Goal: Task Accomplishment & Management: Manage account settings

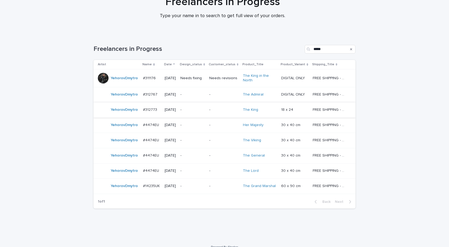
scroll to position [57, 0]
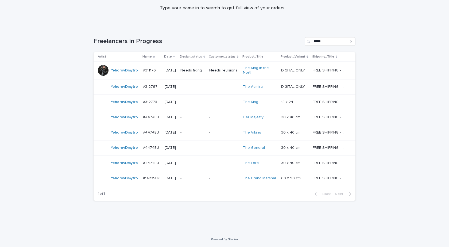
click at [121, 183] on div "YehorovDmytro" at bounding box center [118, 178] width 41 height 11
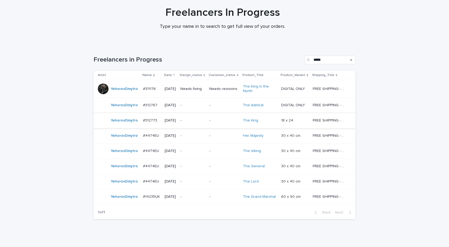
scroll to position [57, 0]
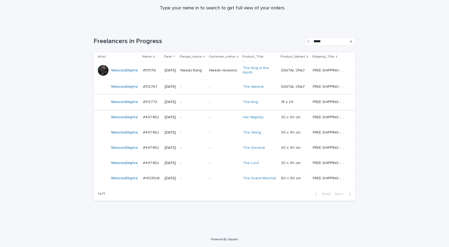
click at [149, 183] on td "#14235UK #14235UK" at bounding box center [151, 178] width 21 height 15
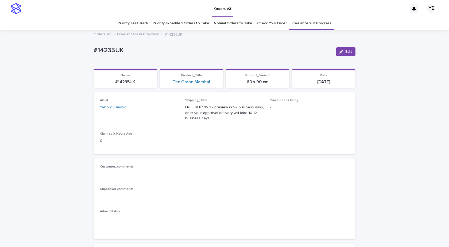
drag, startPoint x: 15, startPoint y: 126, endPoint x: 48, endPoint y: 123, distance: 33.6
drag, startPoint x: 138, startPoint y: 51, endPoint x: 53, endPoint y: 48, distance: 85.1
copy p "#14235UK"
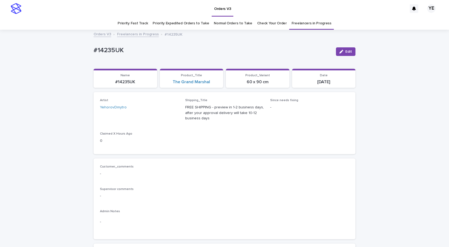
drag, startPoint x: 84, startPoint y: 50, endPoint x: 69, endPoint y: 55, distance: 15.4
copy p "#14235UK"
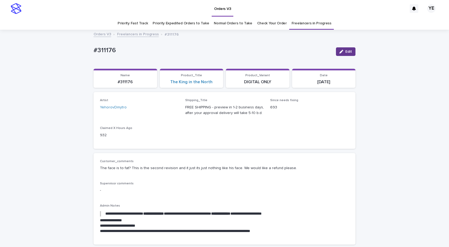
click at [346, 52] on span "Edit" at bounding box center [349, 52] width 7 height 4
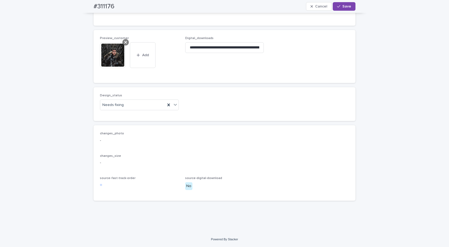
click at [124, 41] on icon at bounding box center [125, 42] width 3 height 4
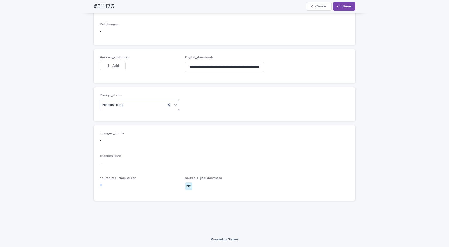
scroll to position [340, 0]
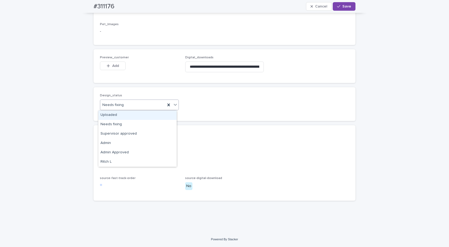
drag, startPoint x: 125, startPoint y: 107, endPoint x: 109, endPoint y: 115, distance: 17.7
click at [124, 107] on div "Needs fixing" at bounding box center [132, 105] width 65 height 9
click at [108, 116] on div "Uploaded" at bounding box center [137, 114] width 78 height 9
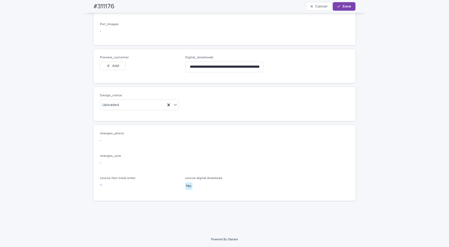
click at [108, 68] on button "Add" at bounding box center [113, 66] width 26 height 9
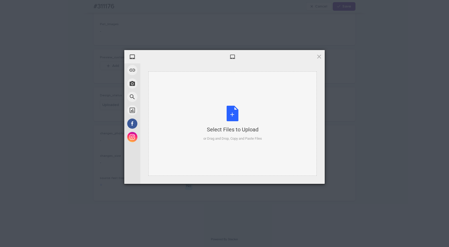
click at [227, 118] on div "Select Files to Upload or Drag and Drop, Copy and Paste Files" at bounding box center [233, 124] width 59 height 36
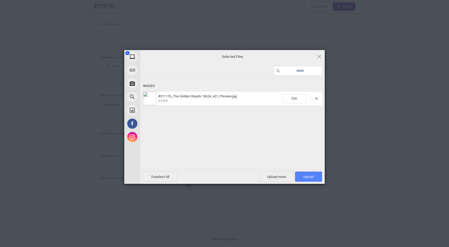
click at [305, 176] on span "Upload 1" at bounding box center [309, 177] width 10 height 4
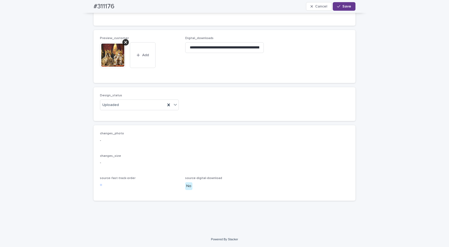
click at [339, 7] on icon "button" at bounding box center [338, 7] width 3 height 4
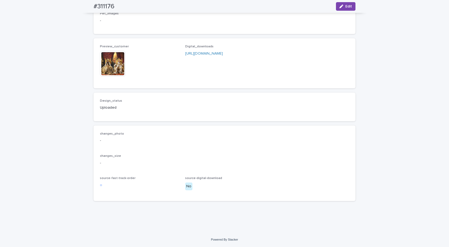
click at [115, 69] on img at bounding box center [113, 64] width 26 height 26
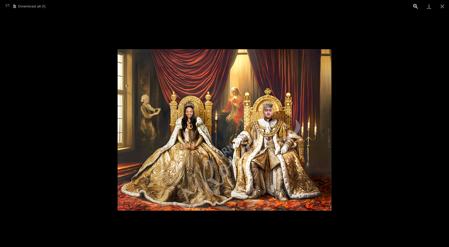
drag, startPoint x: 440, startPoint y: 7, endPoint x: 419, endPoint y: 11, distance: 21.2
click at [440, 7] on button "Close gallery" at bounding box center [442, 6] width 13 height 13
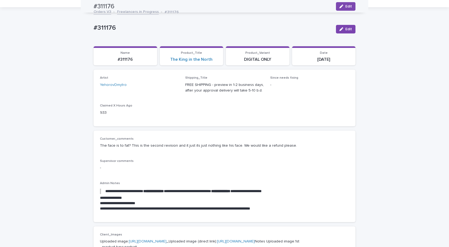
scroll to position [0, 0]
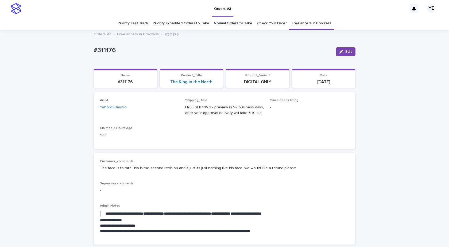
click at [136, 34] on link "Freelancers in Progress" at bounding box center [138, 34] width 42 height 6
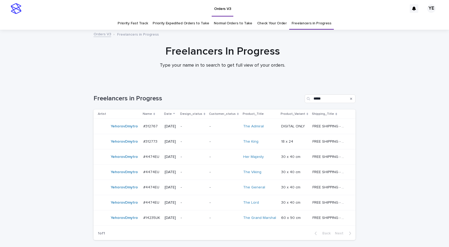
click at [114, 130] on div "YehorovDmytro" at bounding box center [124, 126] width 27 height 9
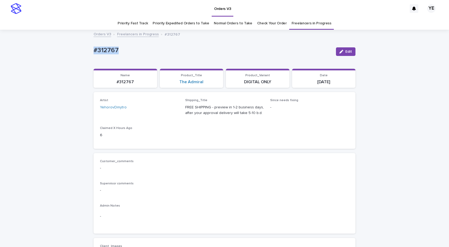
drag, startPoint x: 114, startPoint y: 49, endPoint x: 68, endPoint y: 46, distance: 46.1
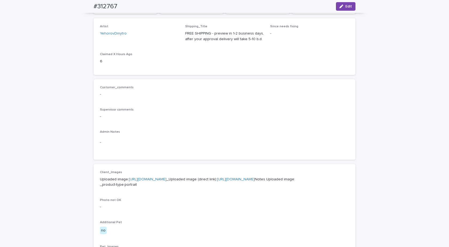
scroll to position [73, 0]
click at [146, 181] on link "https://cdn.shopify.com-uploadkit.app/s/files/1/0033/4807/0511/files/download.h…" at bounding box center [148, 180] width 38 height 4
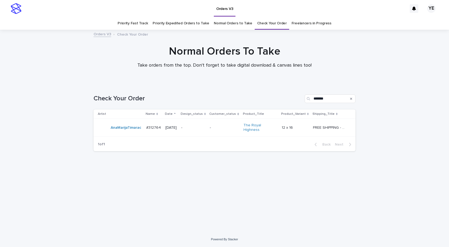
click at [139, 131] on div "AnaMarijaTimarac" at bounding box center [120, 127] width 44 height 11
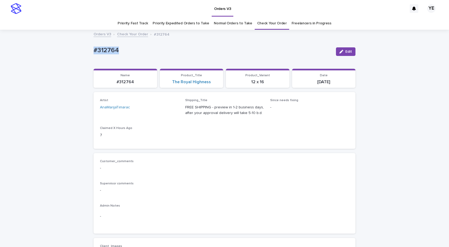
drag, startPoint x: 126, startPoint y: 46, endPoint x: 52, endPoint y: 54, distance: 75.0
copy p "#312764"
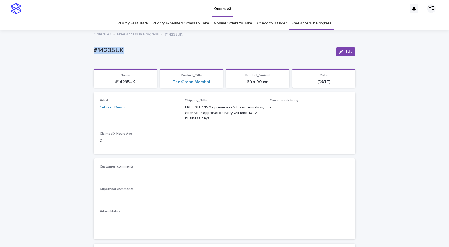
click at [153, 53] on p "#14235UK" at bounding box center [213, 51] width 238 height 8
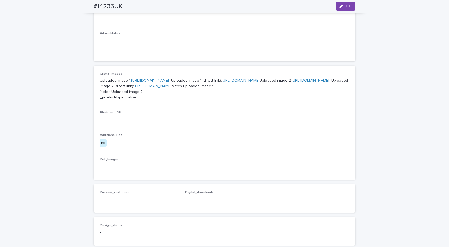
scroll to position [27, 0]
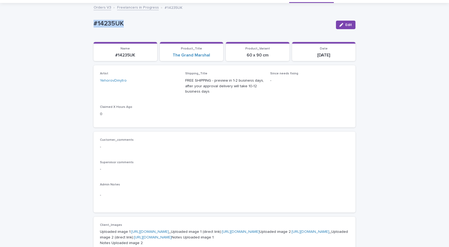
drag, startPoint x: 79, startPoint y: 19, endPoint x: 74, endPoint y: 19, distance: 5.3
copy p "#14235UK"
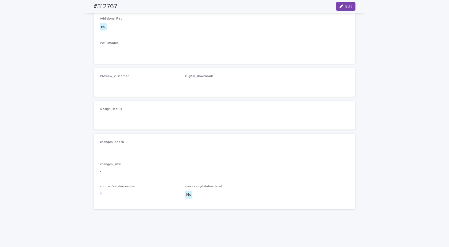
scroll to position [313, 0]
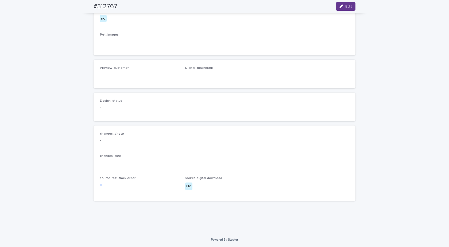
click at [349, 5] on span "Edit" at bounding box center [349, 7] width 7 height 4
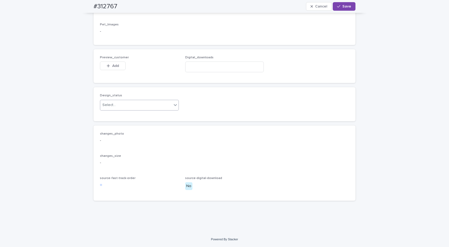
click at [137, 109] on div "Select..." at bounding box center [136, 105] width 72 height 9
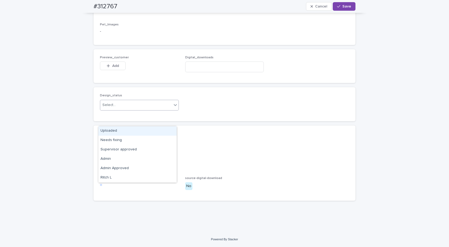
click at [114, 131] on div "Uploaded" at bounding box center [137, 130] width 78 height 9
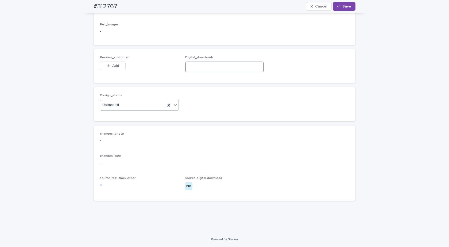
click at [202, 72] on input at bounding box center [224, 67] width 79 height 11
paste input "**********"
type input "**********"
click at [116, 70] on button "Add" at bounding box center [113, 66] width 26 height 9
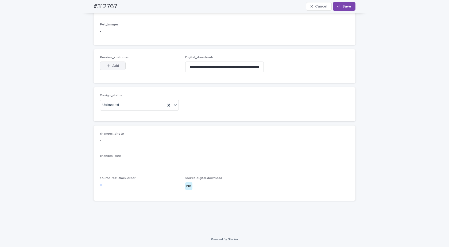
scroll to position [0, 0]
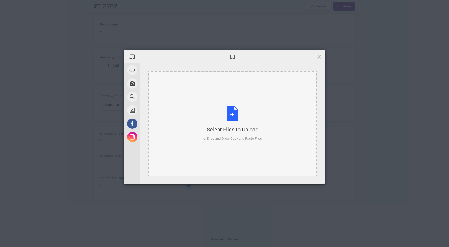
click at [240, 108] on div "Select Files to Upload or Drag and Drop, Copy and Paste Files" at bounding box center [233, 124] width 59 height 36
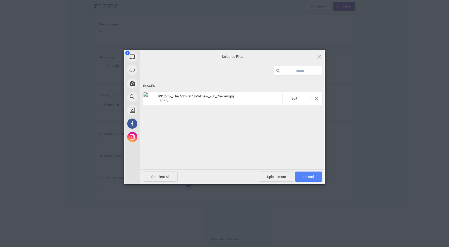
click at [308, 175] on span "Upload 1" at bounding box center [309, 177] width 10 height 4
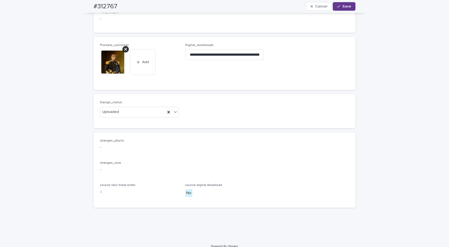
click at [343, 6] on span "Save" at bounding box center [347, 7] width 9 height 4
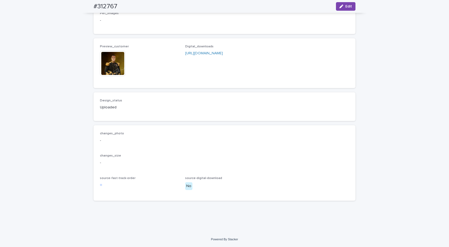
click at [110, 76] on img at bounding box center [113, 64] width 26 height 26
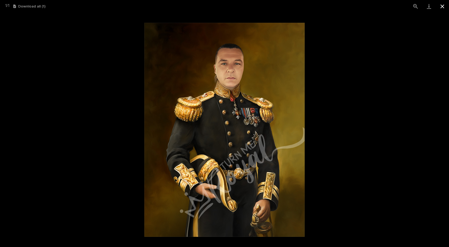
click at [442, 5] on button "Close gallery" at bounding box center [442, 6] width 13 height 13
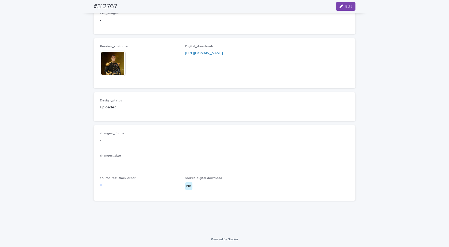
click at [113, 76] on img at bounding box center [113, 64] width 26 height 26
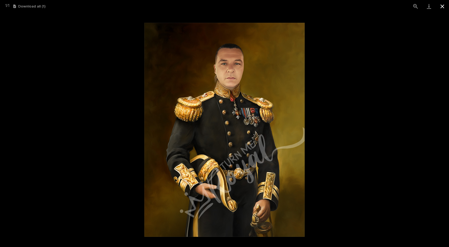
click at [441, 6] on button "Close gallery" at bounding box center [442, 6] width 13 height 13
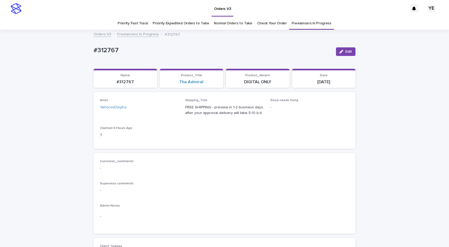
click at [140, 36] on link "Freelancers in Progress" at bounding box center [138, 34] width 42 height 6
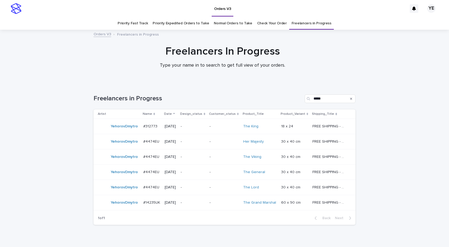
click at [127, 131] on div "YehorovDmytro" at bounding box center [118, 126] width 41 height 11
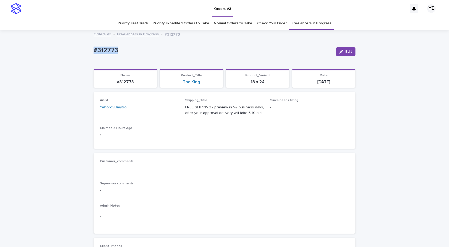
drag, startPoint x: 102, startPoint y: 51, endPoint x: 71, endPoint y: 53, distance: 30.5
copy p "#312773"
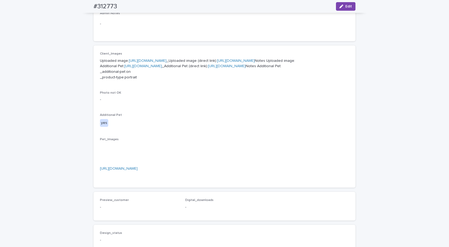
scroll to position [162, 0]
